Goal: Information Seeking & Learning: Understand process/instructions

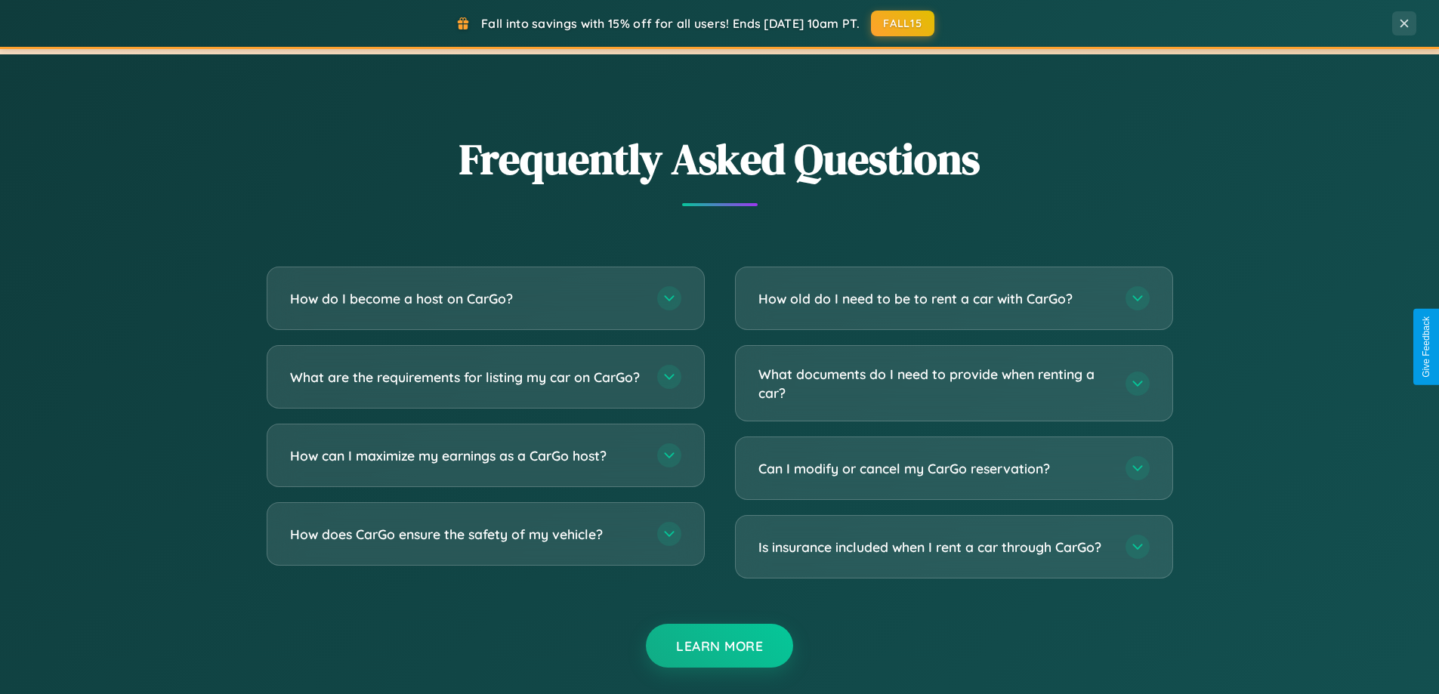
scroll to position [2907, 0]
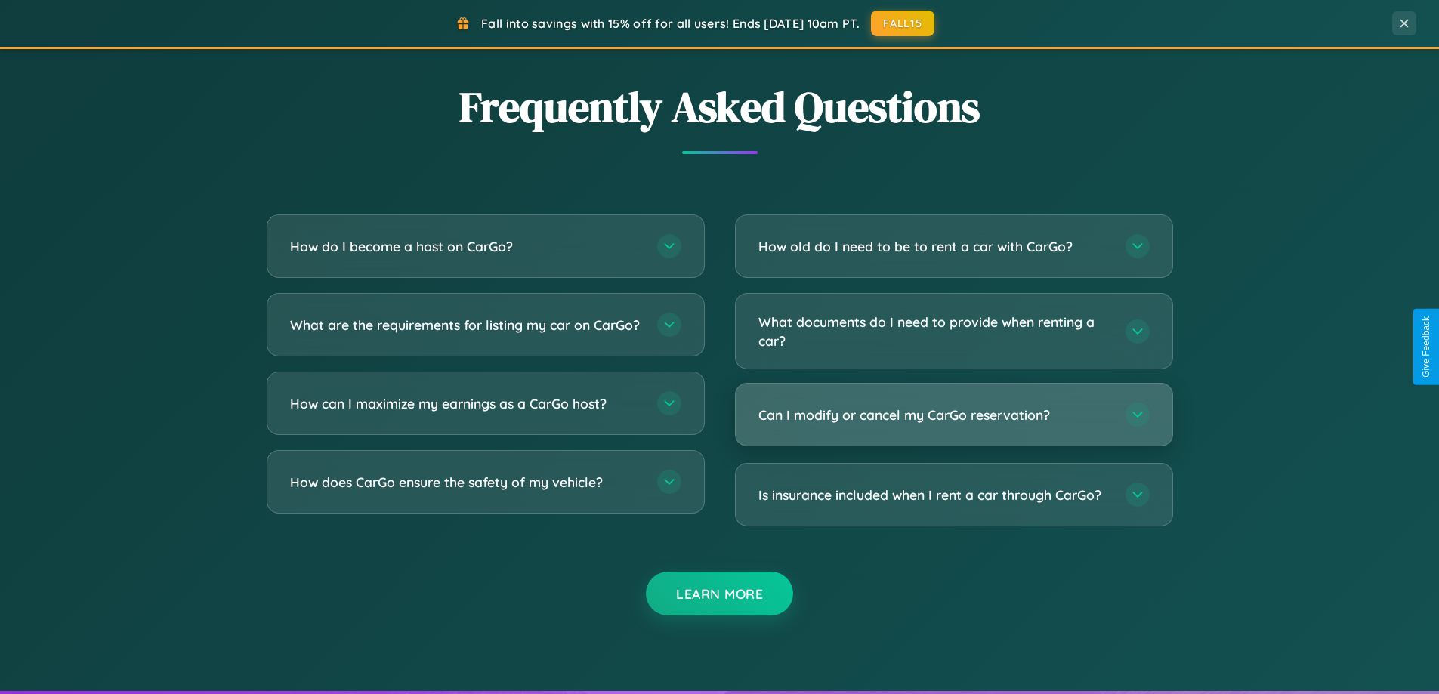
click at [953, 416] on h3 "Can I modify or cancel my CarGo reservation?" at bounding box center [934, 415] width 352 height 19
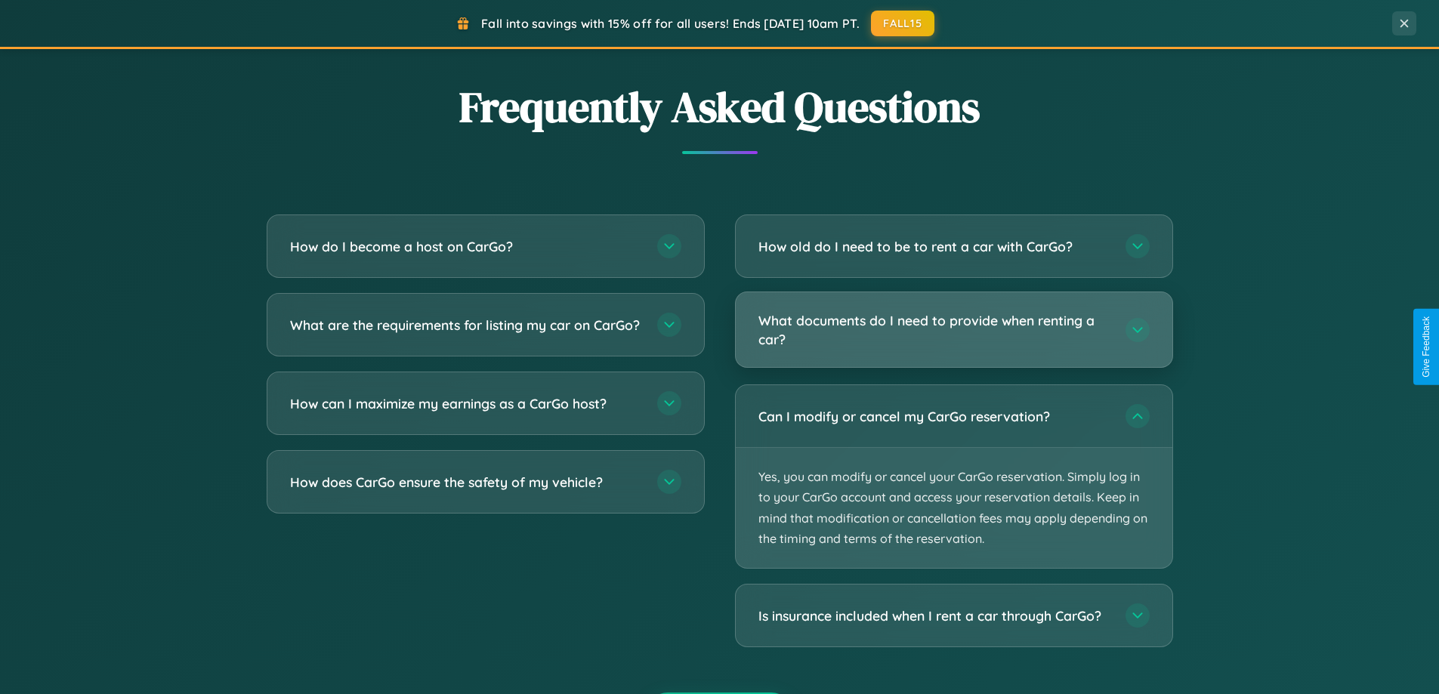
click at [953, 329] on h3 "What documents do I need to provide when renting a car?" at bounding box center [934, 329] width 352 height 37
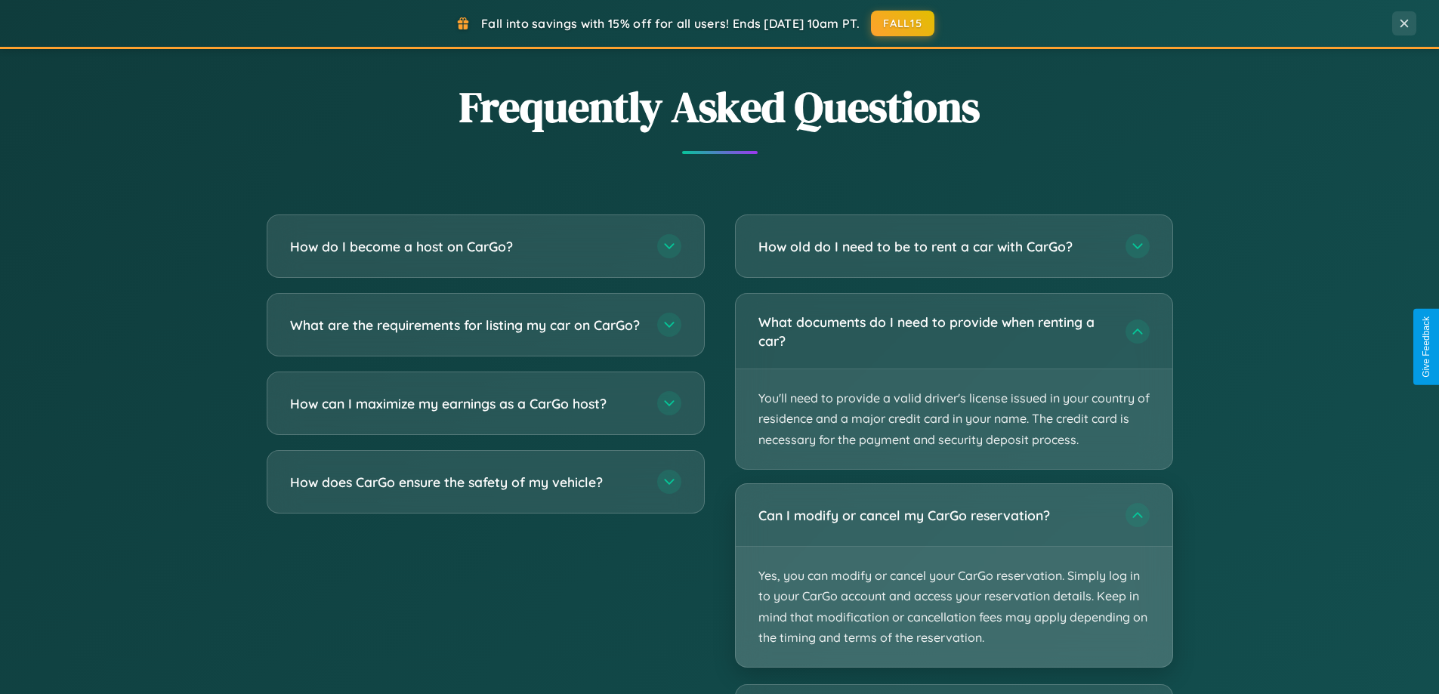
click at [953, 576] on p "Yes, you can modify or cancel your CarGo reservation. Simply log in to your Car…" at bounding box center [954, 607] width 437 height 120
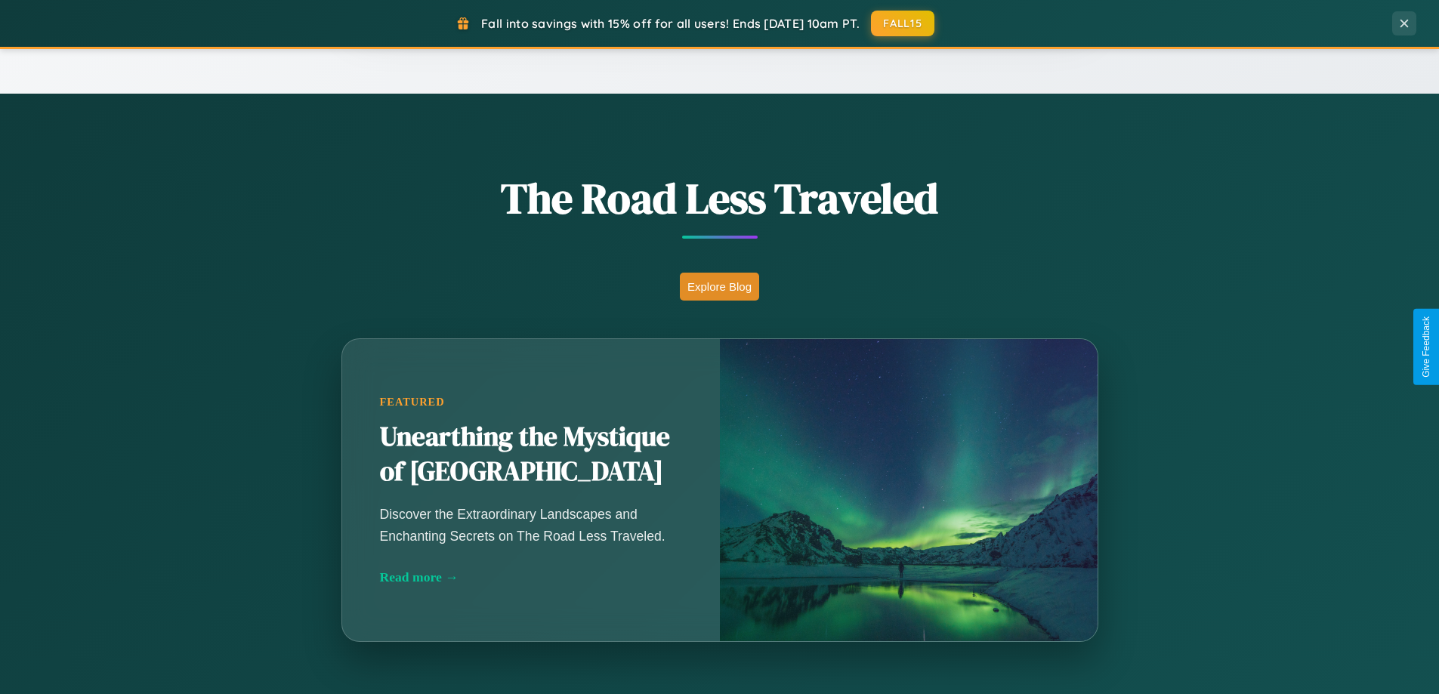
scroll to position [0, 0]
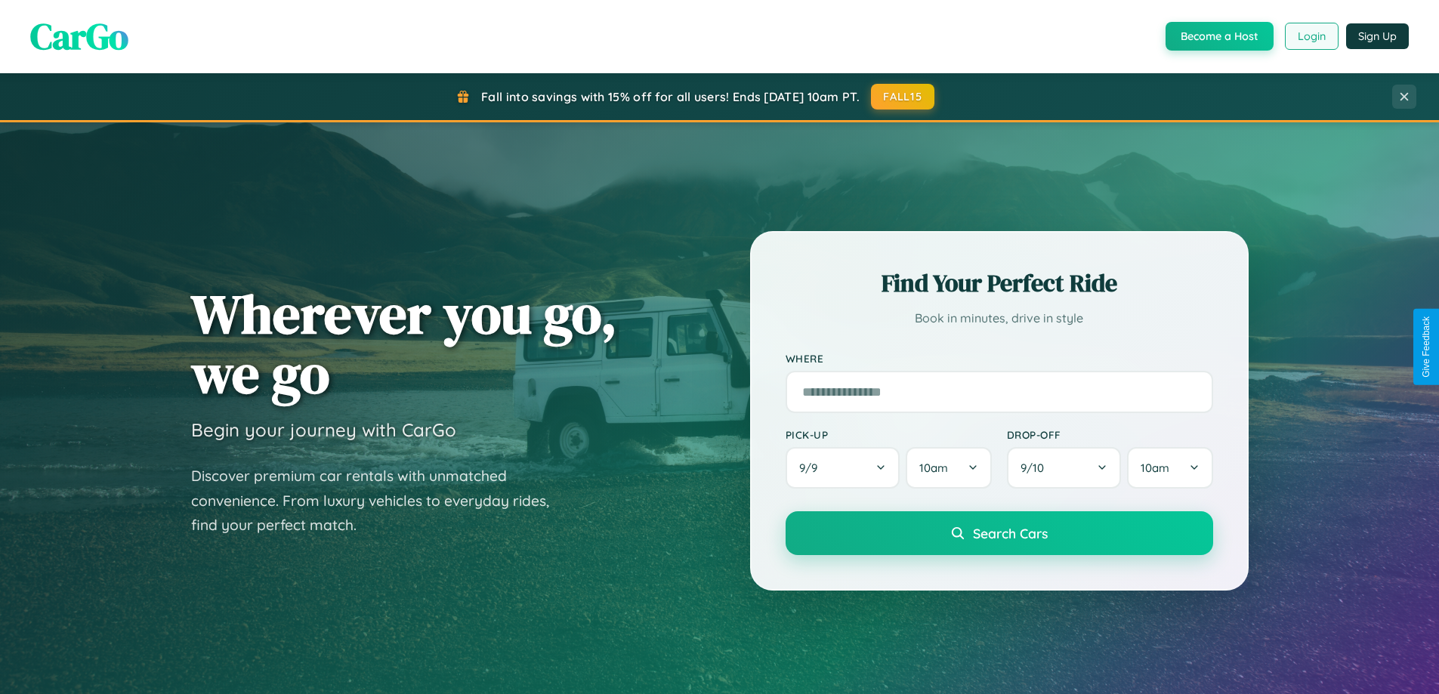
click at [1311, 36] on button "Login" at bounding box center [1312, 36] width 54 height 27
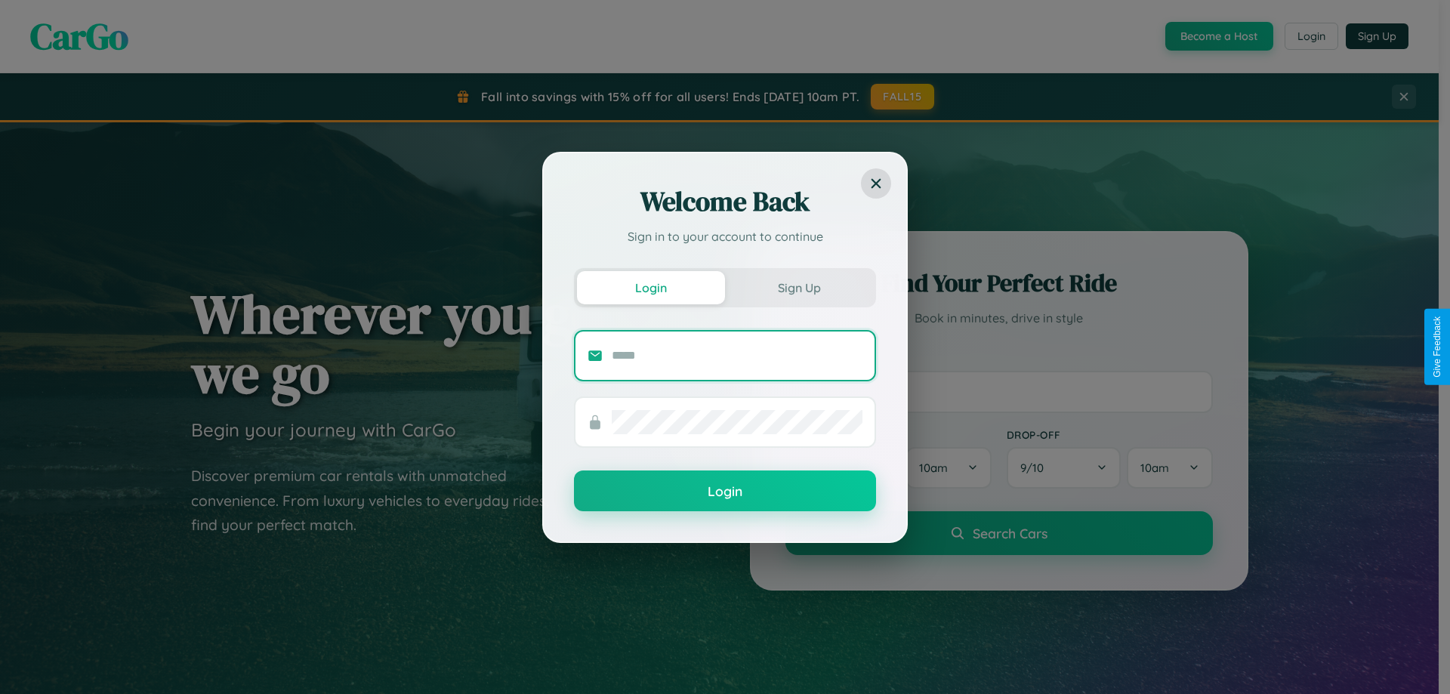
click at [737, 355] on input "text" at bounding box center [737, 356] width 251 height 24
type input "**********"
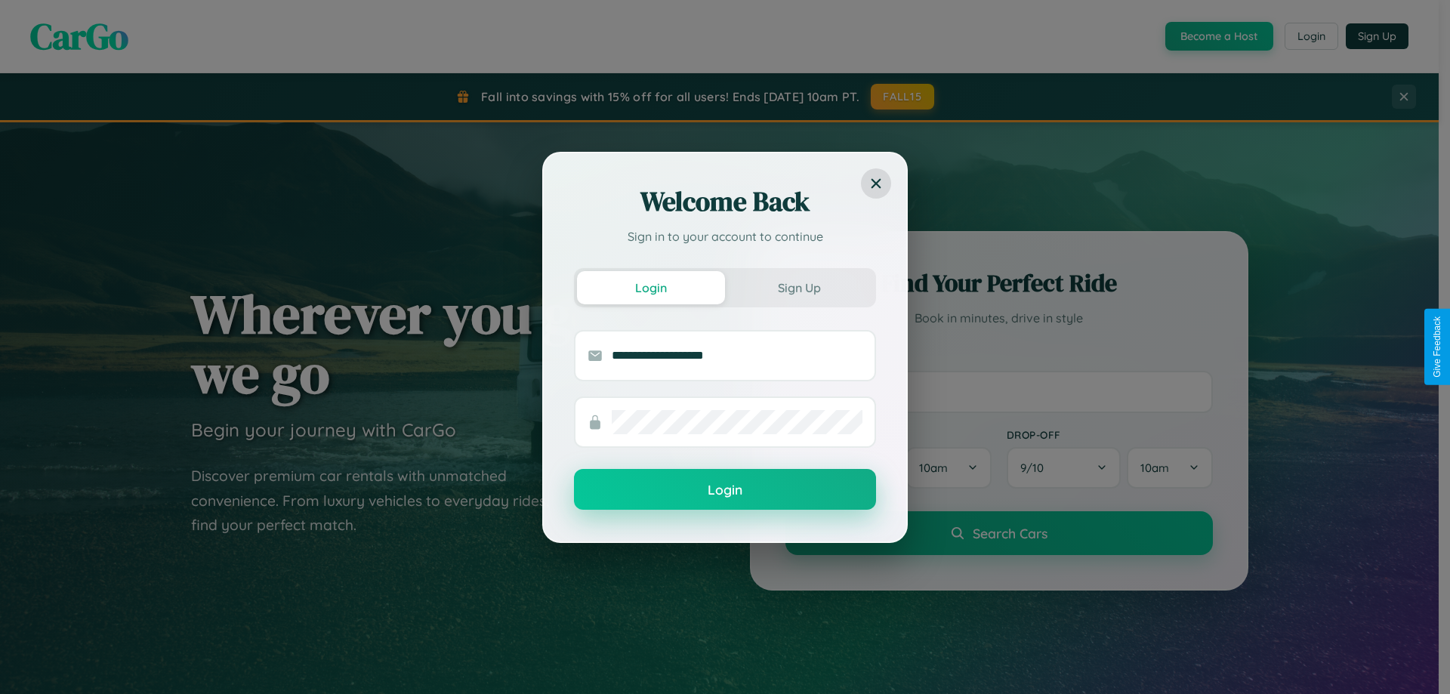
click at [725, 490] on button "Login" at bounding box center [725, 489] width 302 height 41
